Goal: Information Seeking & Learning: Find specific fact

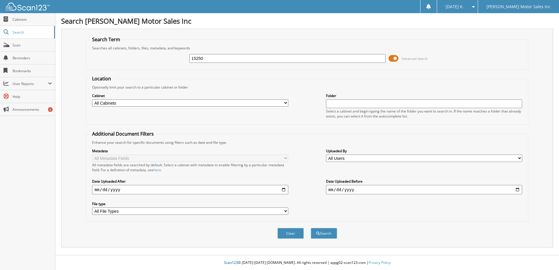
type input "15250"
click at [311, 228] on button "Search" at bounding box center [324, 233] width 26 height 11
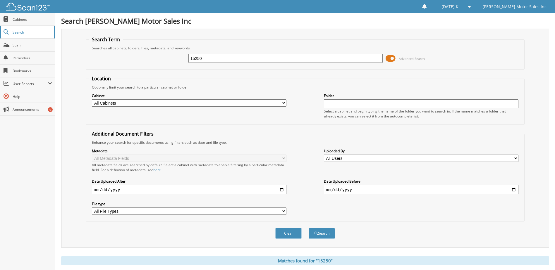
click at [26, 31] on span "Search" at bounding box center [32, 32] width 39 height 5
